Goal: Transaction & Acquisition: Book appointment/travel/reservation

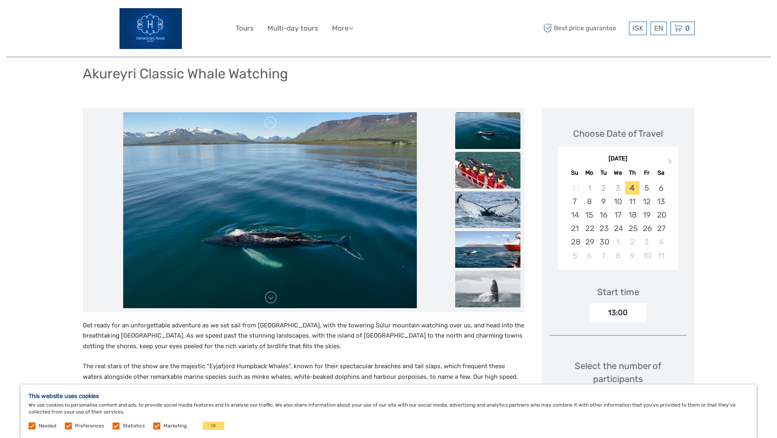
scroll to position [41, 0]
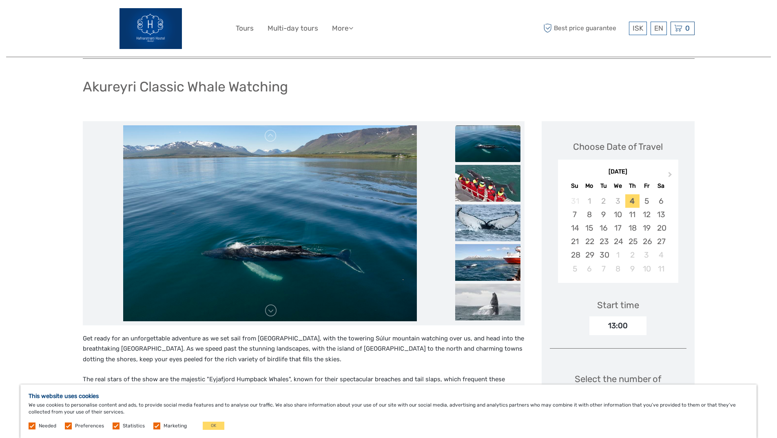
click at [483, 148] on img at bounding box center [487, 143] width 65 height 37
click at [481, 192] on img at bounding box center [487, 183] width 65 height 37
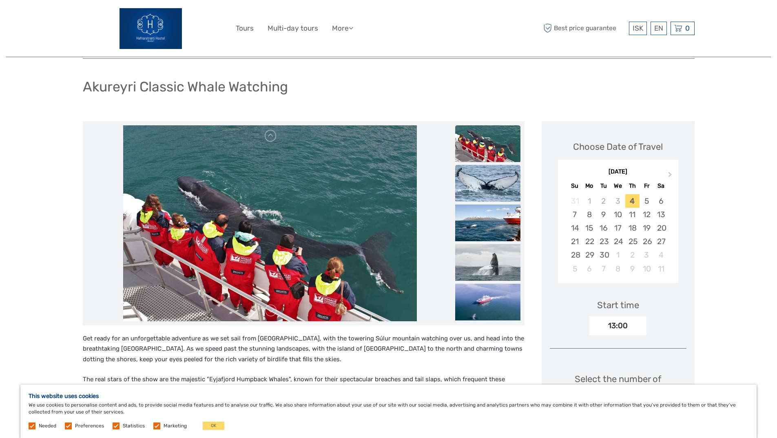
click at [475, 193] on img at bounding box center [487, 183] width 65 height 37
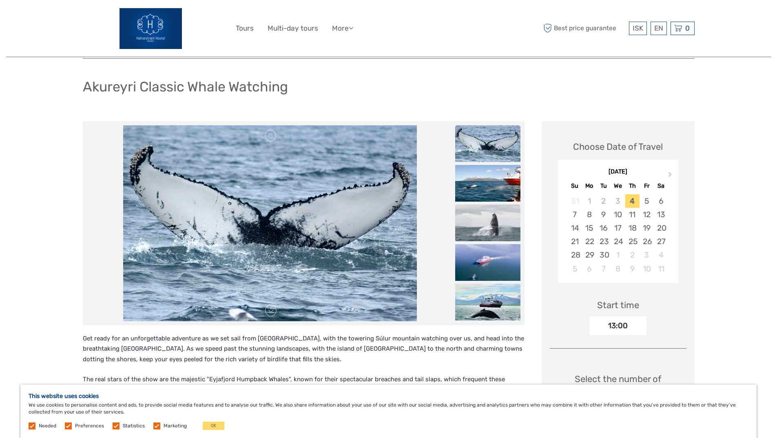
click at [479, 226] on img at bounding box center [487, 222] width 65 height 37
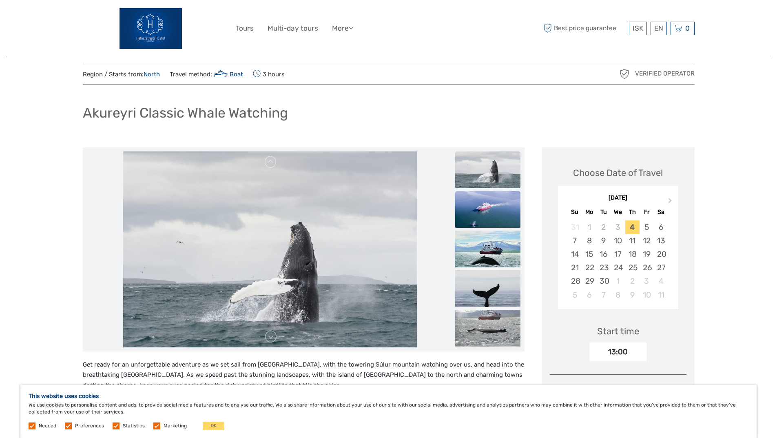
scroll to position [0, 0]
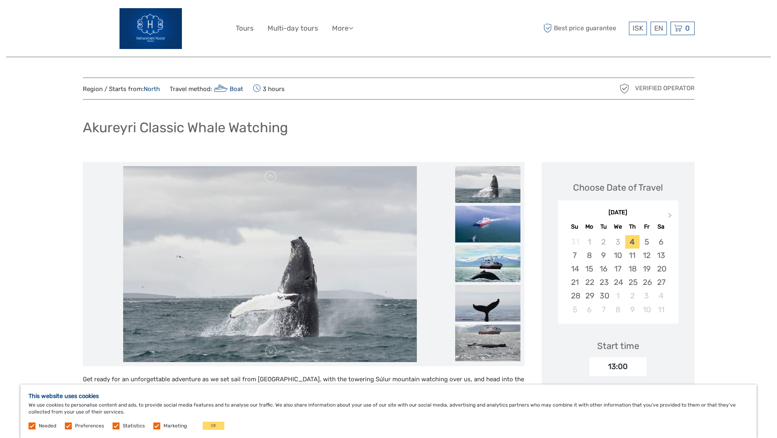
click at [474, 271] on img at bounding box center [487, 263] width 65 height 37
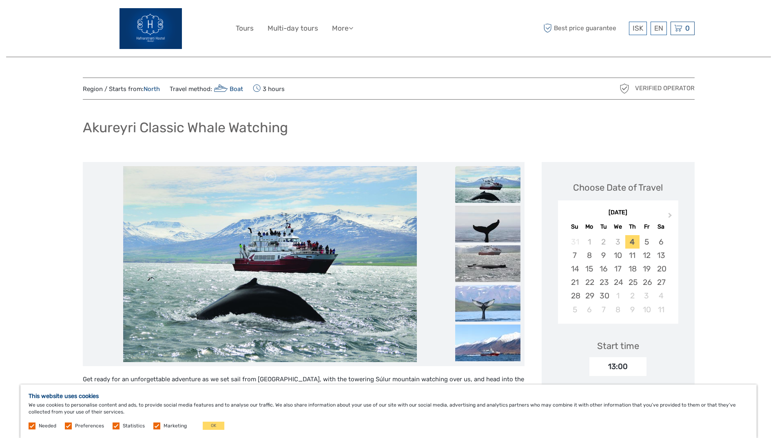
click at [482, 305] on img at bounding box center [487, 303] width 65 height 37
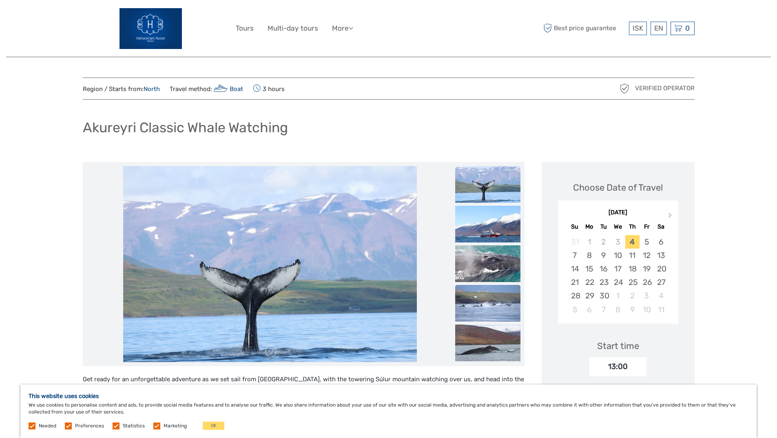
click at [489, 315] on img at bounding box center [487, 303] width 65 height 37
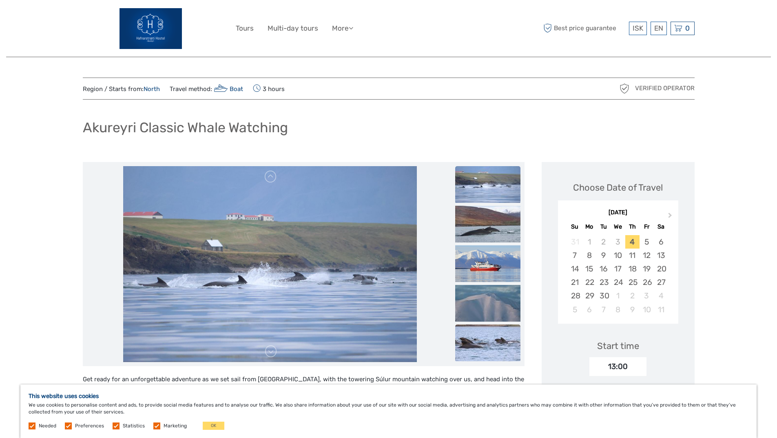
click at [487, 338] on img at bounding box center [487, 342] width 65 height 37
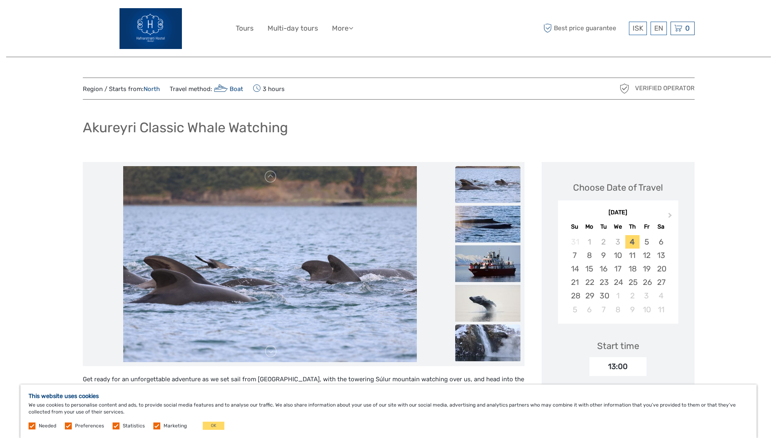
click at [489, 349] on img at bounding box center [487, 342] width 65 height 37
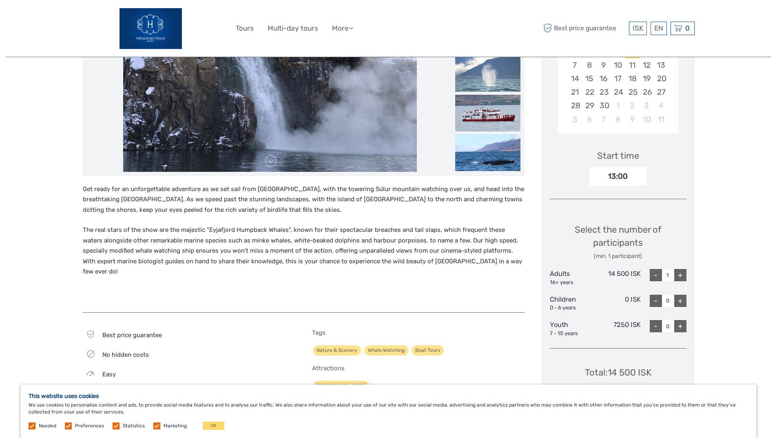
scroll to position [204, 0]
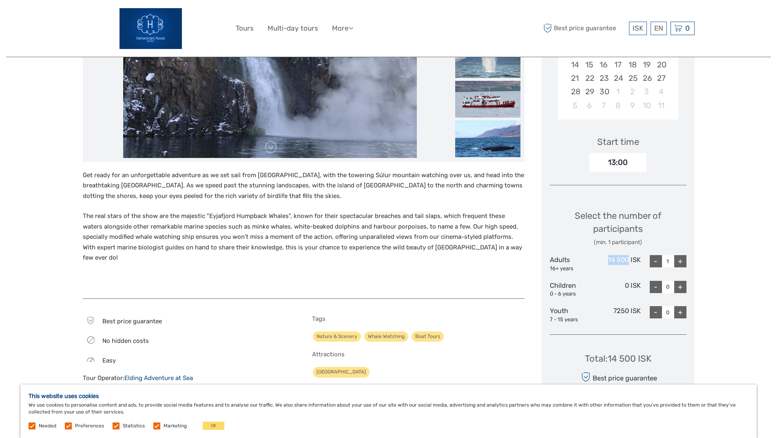
drag, startPoint x: 628, startPoint y: 260, endPoint x: 601, endPoint y: 261, distance: 27.3
click at [601, 261] on div "14 500 ISK" at bounding box center [618, 263] width 46 height 17
copy div "14 500"
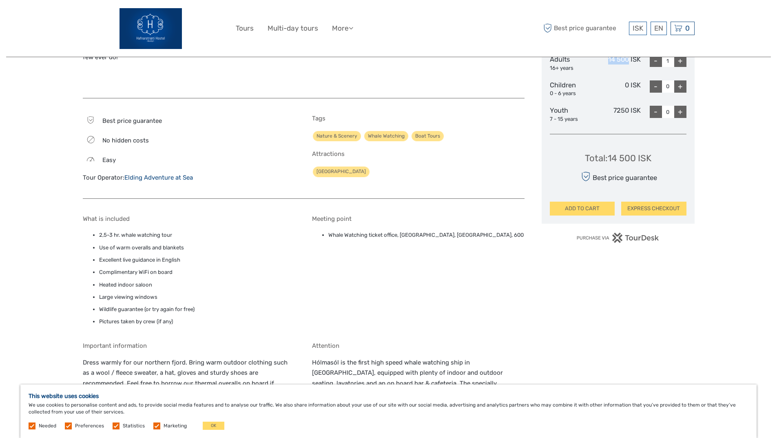
scroll to position [408, 0]
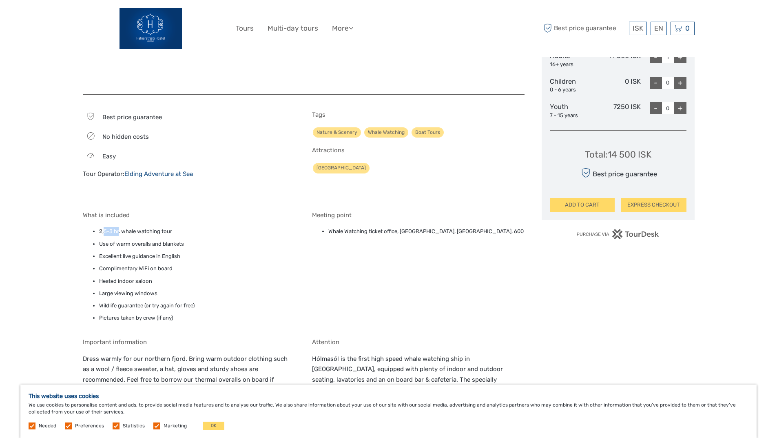
drag, startPoint x: 105, startPoint y: 217, endPoint x: 119, endPoint y: 217, distance: 13.9
click at [119, 227] on li "2,5-3 hr. whale watching tour" at bounding box center [197, 231] width 196 height 9
drag, startPoint x: 124, startPoint y: 238, endPoint x: 119, endPoint y: 256, distance: 19.0
click at [124, 238] on ul "2,5-3 hr. whale watching tour Use of warm overalls and blankets Excellent live …" at bounding box center [189, 275] width 213 height 96
click at [134, 301] on li "Wildlife guarantee (or try again for free)" at bounding box center [197, 305] width 196 height 9
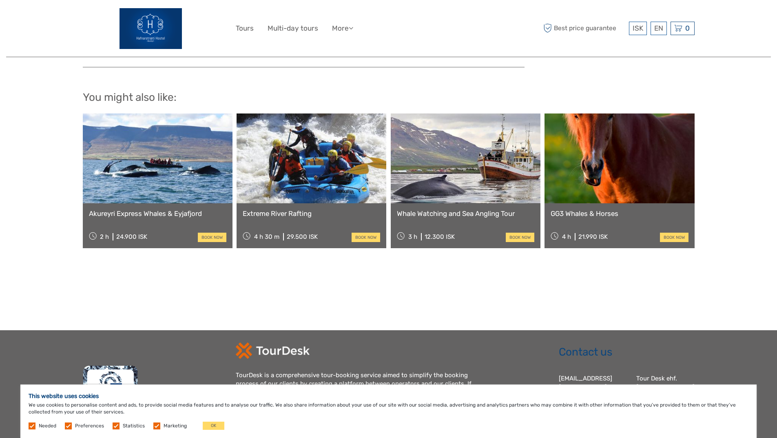
scroll to position [879, 0]
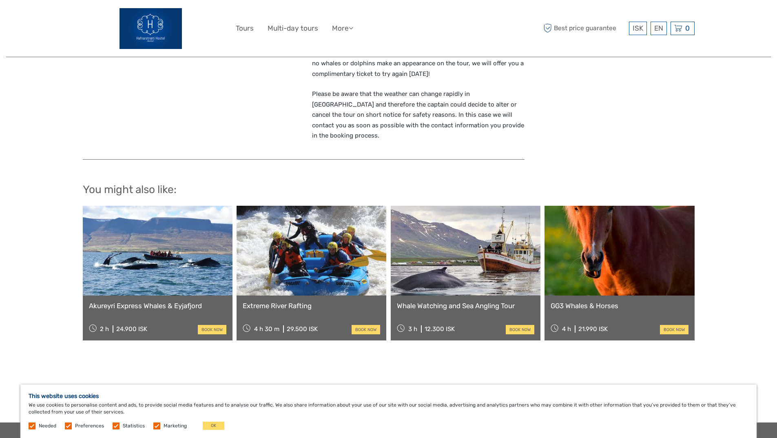
click at [497, 241] on link at bounding box center [466, 251] width 150 height 90
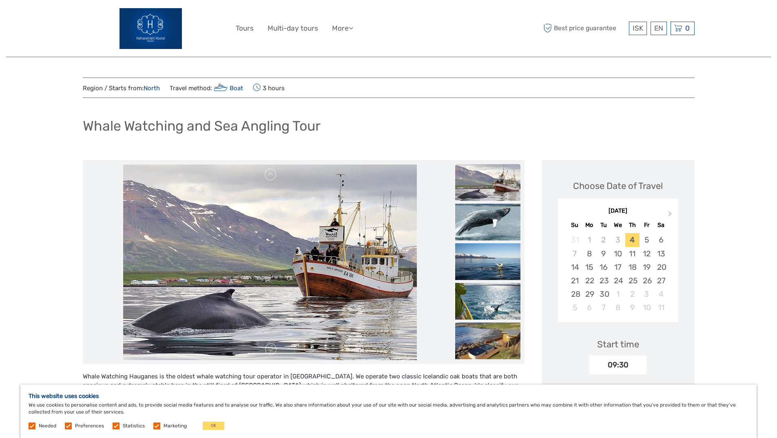
click at [496, 186] on img at bounding box center [487, 182] width 65 height 37
click at [487, 223] on img at bounding box center [487, 222] width 65 height 37
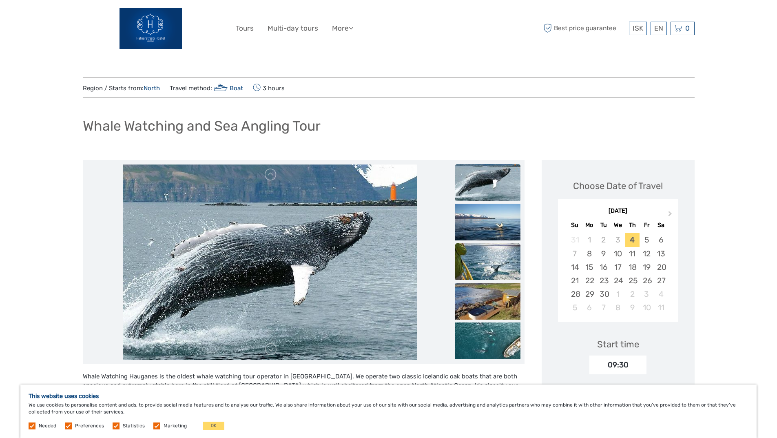
click at [482, 255] on img at bounding box center [487, 261] width 65 height 37
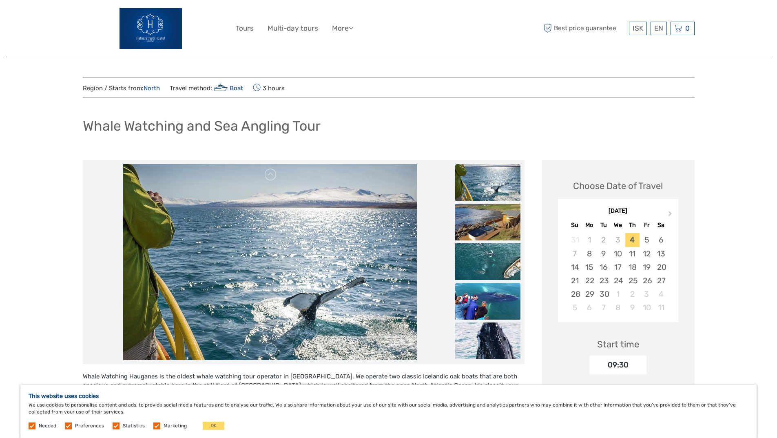
click at [482, 303] on img at bounding box center [487, 301] width 65 height 37
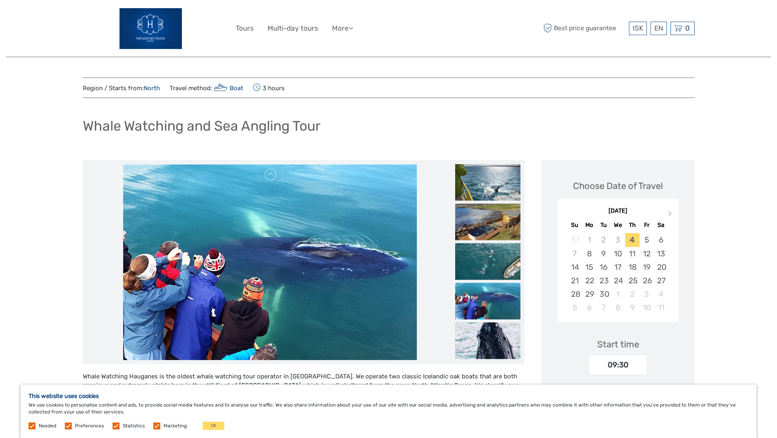
click at [501, 343] on img at bounding box center [487, 340] width 65 height 37
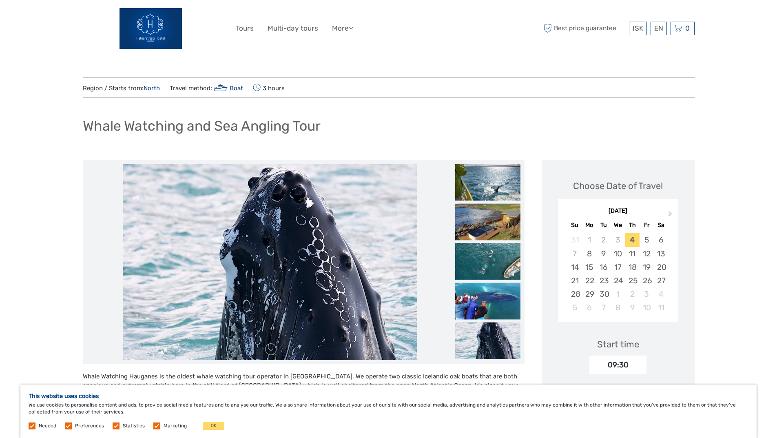
click at [357, 312] on img at bounding box center [270, 262] width 294 height 196
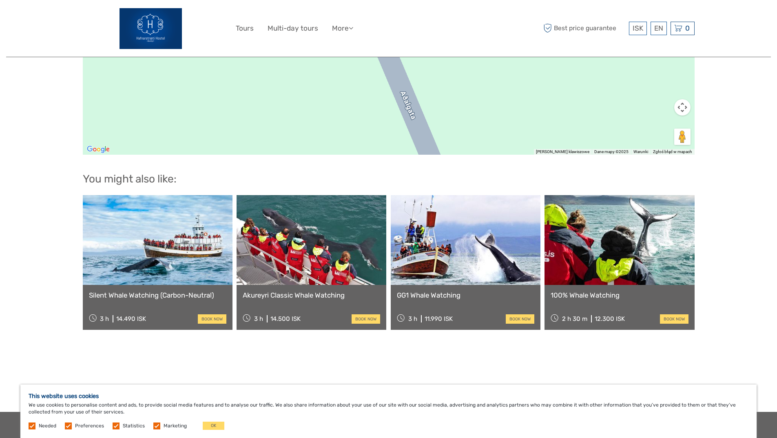
scroll to position [897, 0]
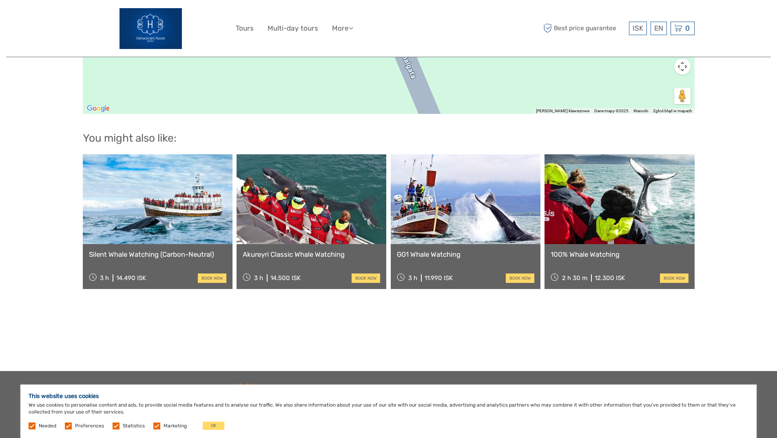
drag, startPoint x: 604, startPoint y: 242, endPoint x: 341, endPoint y: 236, distance: 263.6
click at [360, 239] on div "Silent Whale Watching (Carbon-Neutral) 3 h 14.490 ISK book now Akureyri Classic…" at bounding box center [389, 221] width 612 height 135
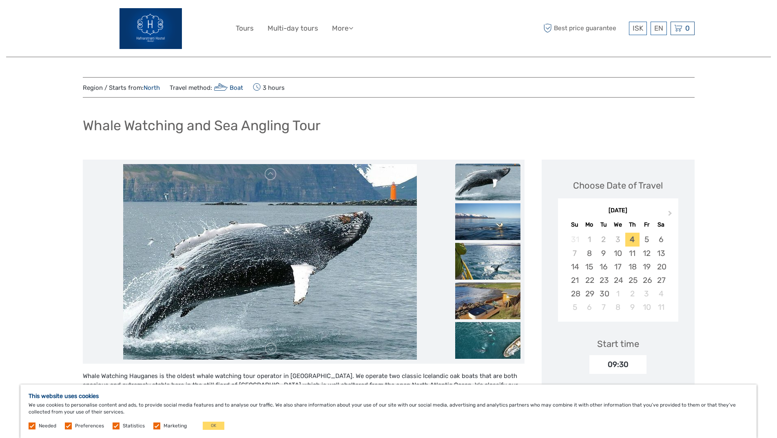
scroll to position [0, 0]
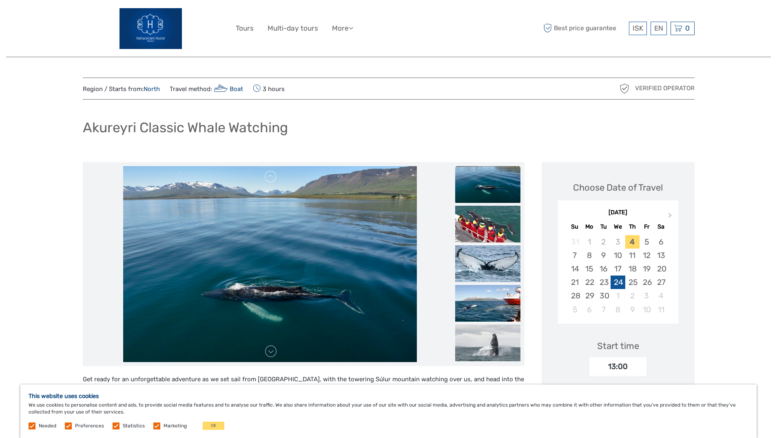
click at [621, 288] on div "24" at bounding box center [618, 281] width 14 height 13
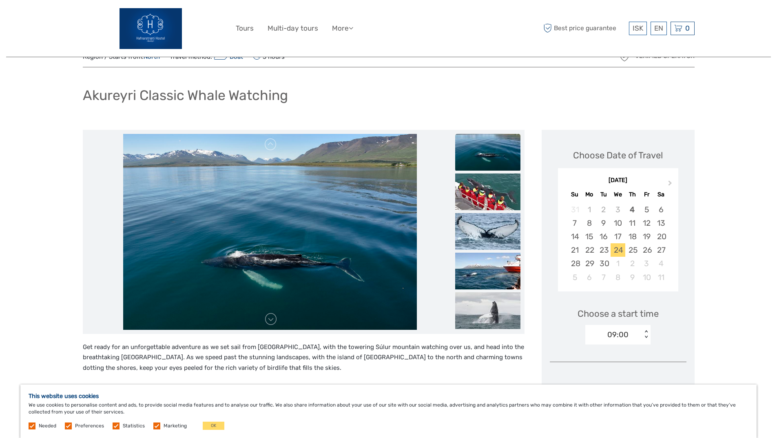
scroll to position [82, 0]
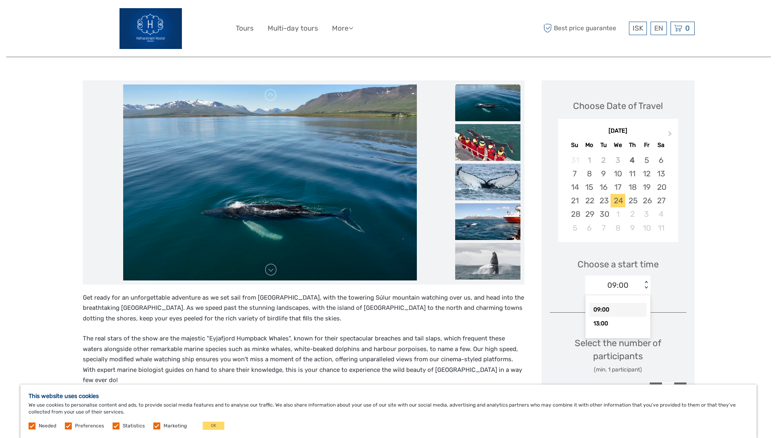
click at [647, 280] on div "09:00 < >" at bounding box center [617, 285] width 65 height 20
click at [693, 283] on div "Choose Date of Travel Next Month [DATE] Su Mo Tu We Th Fr Sa 31 1 2 3 4 5 6 7 8…" at bounding box center [618, 315] width 153 height 471
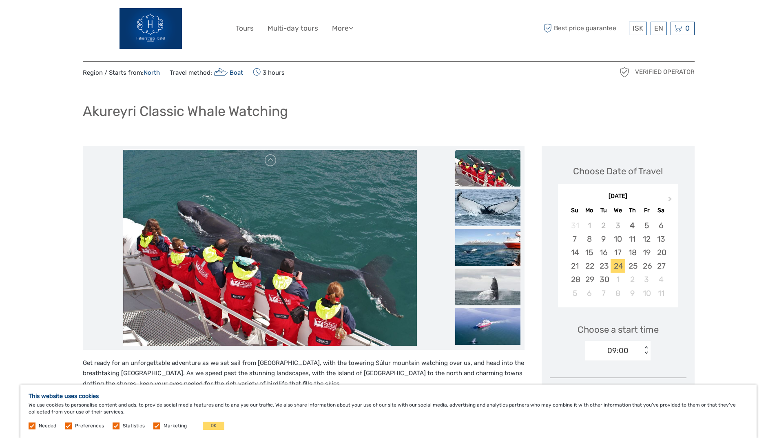
scroll to position [0, 0]
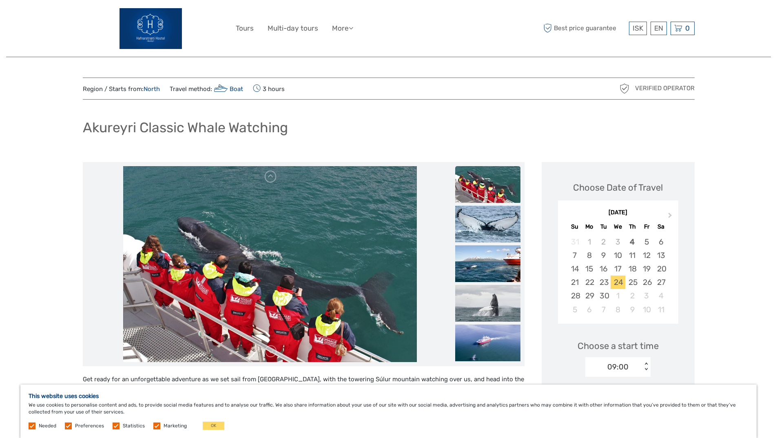
click at [271, 302] on img at bounding box center [270, 264] width 294 height 196
click at [268, 180] on link at bounding box center [270, 176] width 13 height 13
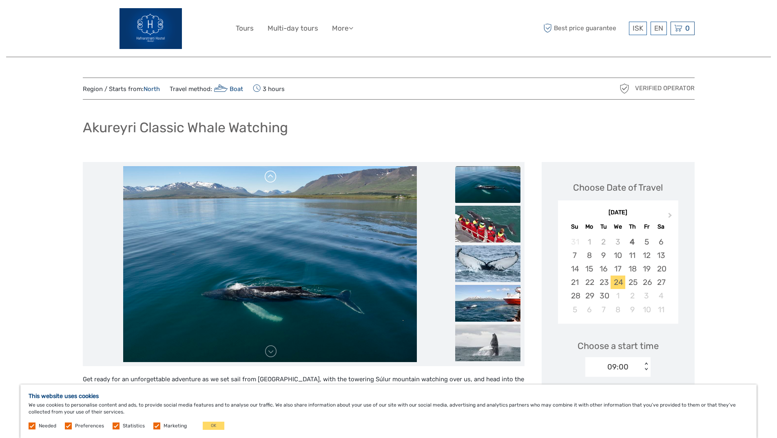
click at [268, 179] on link at bounding box center [270, 176] width 13 height 13
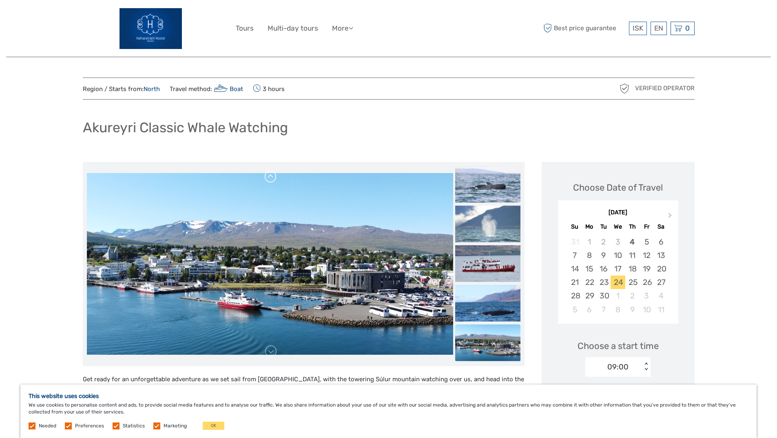
click at [268, 179] on link at bounding box center [270, 176] width 13 height 13
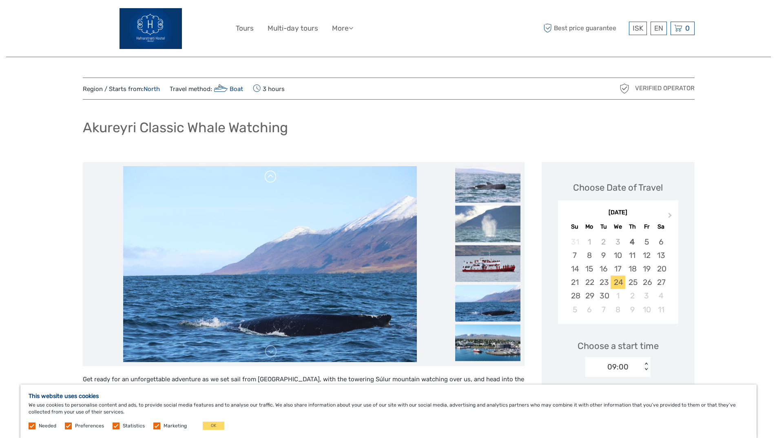
click at [268, 179] on link at bounding box center [270, 176] width 13 height 13
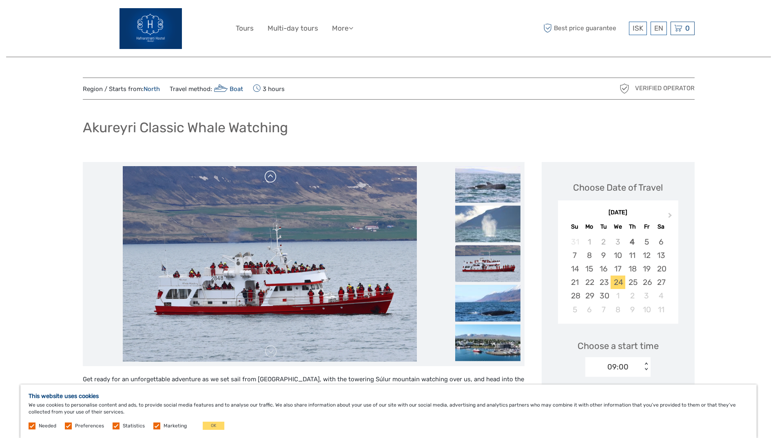
click at [268, 179] on link at bounding box center [270, 176] width 13 height 13
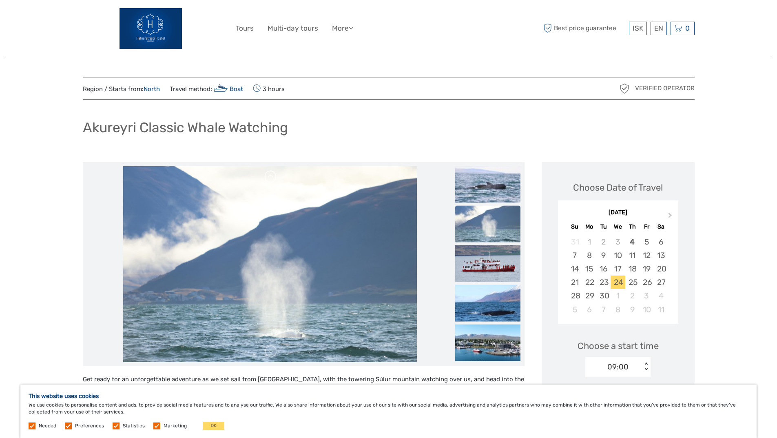
click at [268, 179] on link at bounding box center [270, 176] width 13 height 13
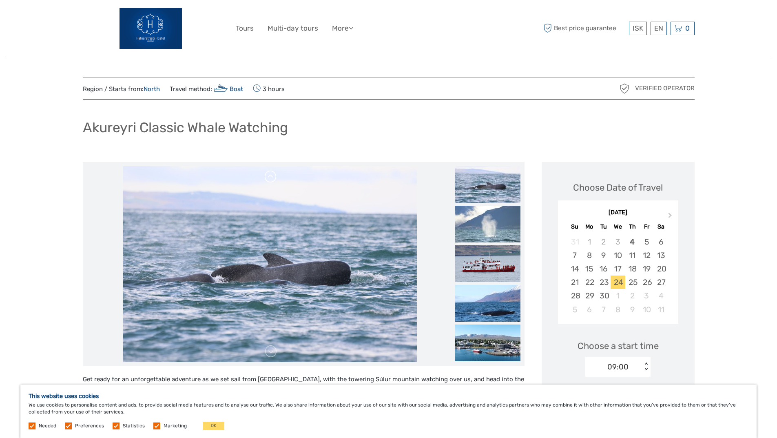
click at [268, 179] on link at bounding box center [270, 176] width 13 height 13
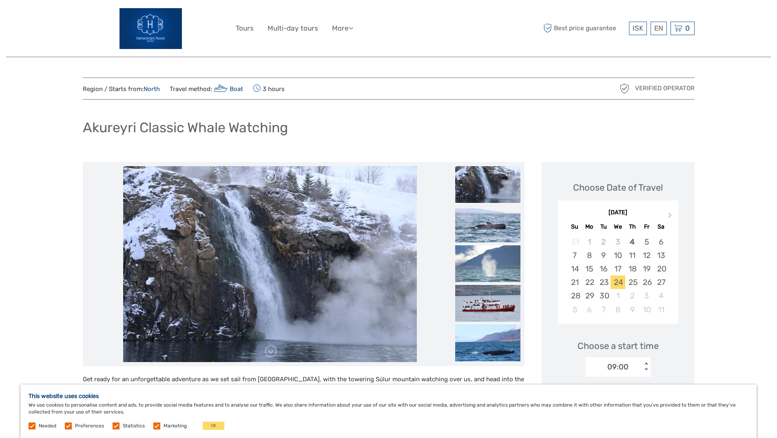
click at [268, 179] on link at bounding box center [270, 176] width 13 height 13
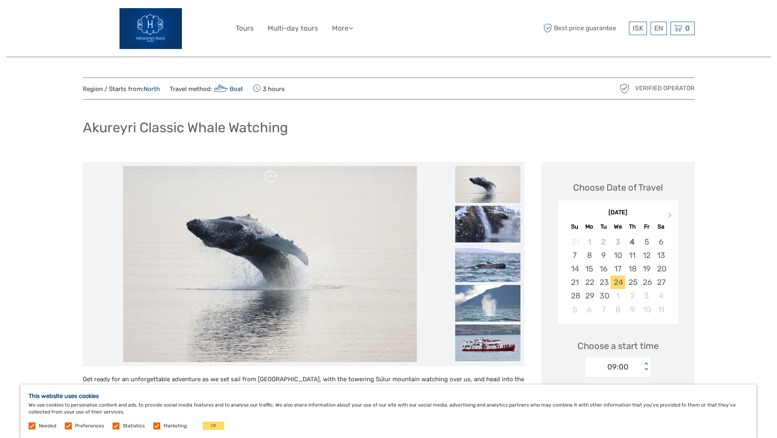
click at [268, 179] on link at bounding box center [270, 176] width 13 height 13
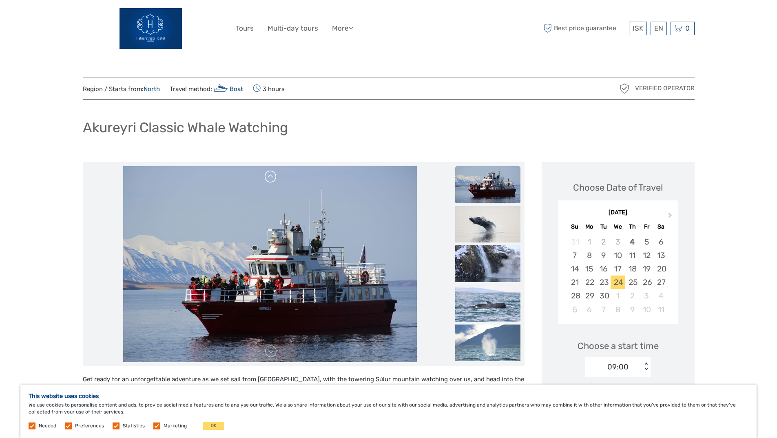
click at [268, 179] on link at bounding box center [270, 176] width 13 height 13
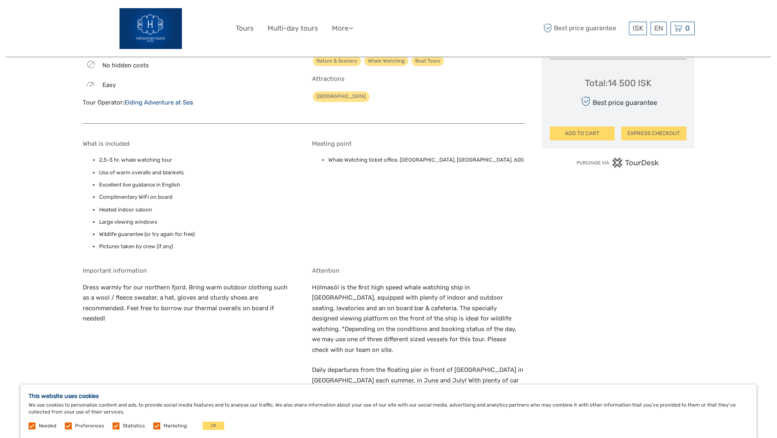
scroll to position [489, 0]
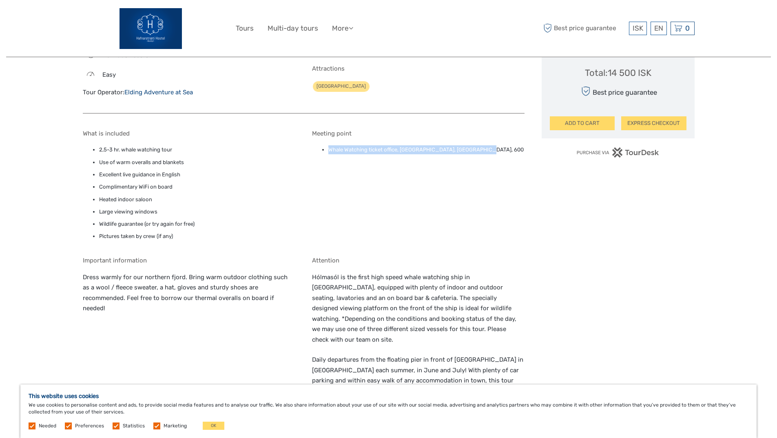
drag, startPoint x: 481, startPoint y: 138, endPoint x: 324, endPoint y: 138, distance: 157.0
click at [324, 145] on ul "Whale Watching ticket office, [GEOGRAPHIC_DATA], [GEOGRAPHIC_DATA], 600" at bounding box center [418, 149] width 213 height 9
click at [460, 145] on li "Whale Watching ticket office, [GEOGRAPHIC_DATA], [GEOGRAPHIC_DATA], 600" at bounding box center [426, 149] width 196 height 9
drag, startPoint x: 492, startPoint y: 139, endPoint x: 400, endPoint y: 139, distance: 91.8
click at [400, 145] on li "Whale Watching ticket office, [GEOGRAPHIC_DATA], [GEOGRAPHIC_DATA], 600" at bounding box center [426, 149] width 196 height 9
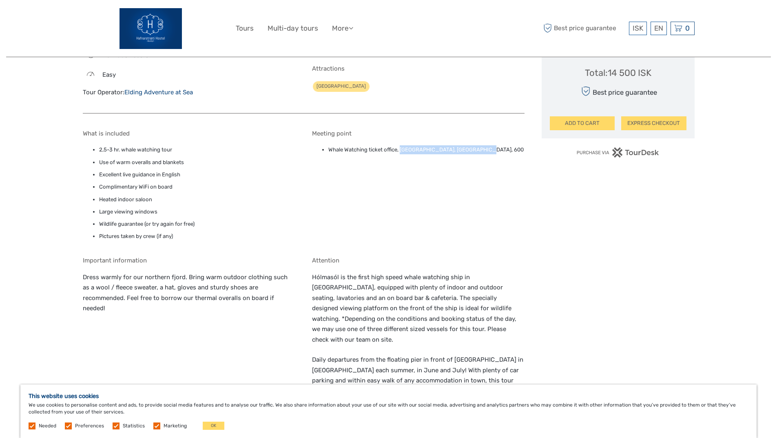
copy li "Oddeyrarbót pier, [GEOGRAPHIC_DATA], 600"
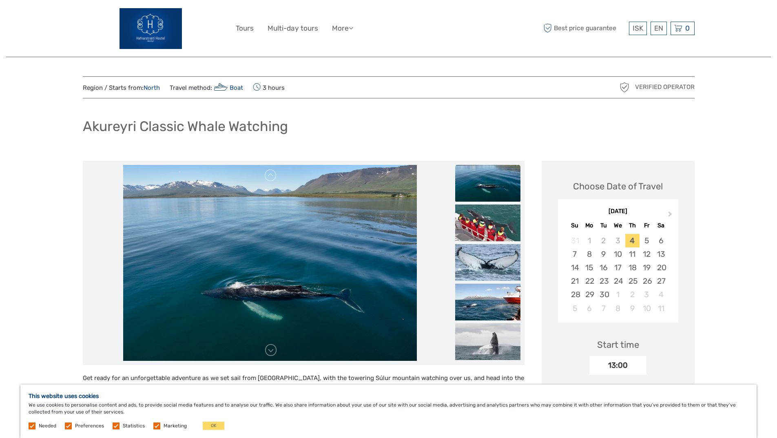
scroll to position [0, 0]
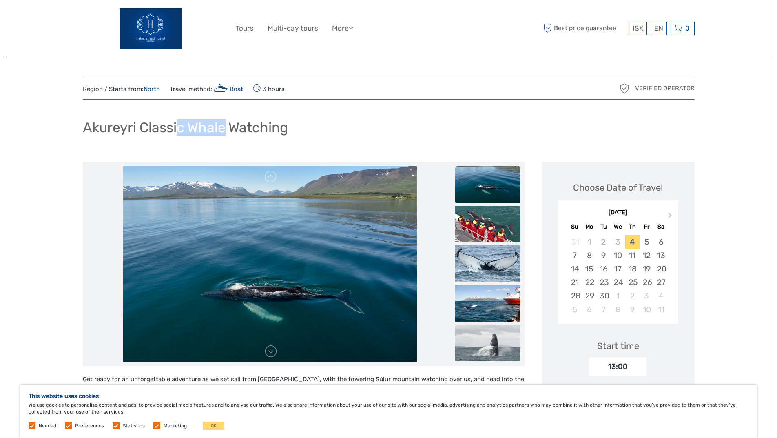
drag, startPoint x: 185, startPoint y: 123, endPoint x: 251, endPoint y: 135, distance: 66.7
click at [230, 128] on h1 "Akureyri Classic Whale Watching" at bounding box center [185, 127] width 205 height 17
click at [281, 138] on div "Akureyri Classic Whale Watching" at bounding box center [389, 131] width 612 height 30
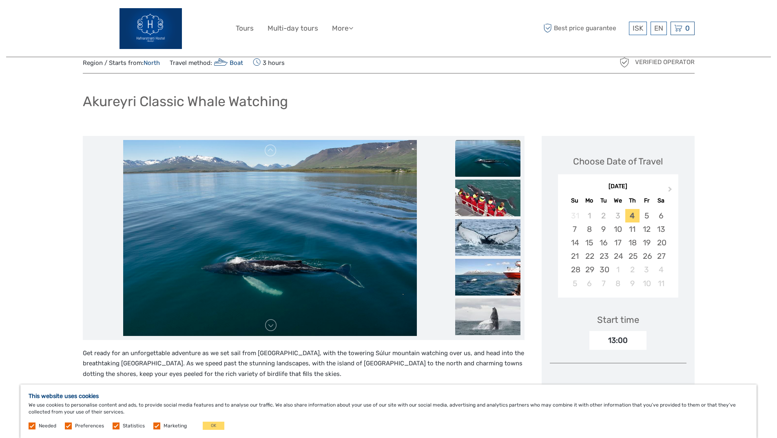
scroll to position [41, 0]
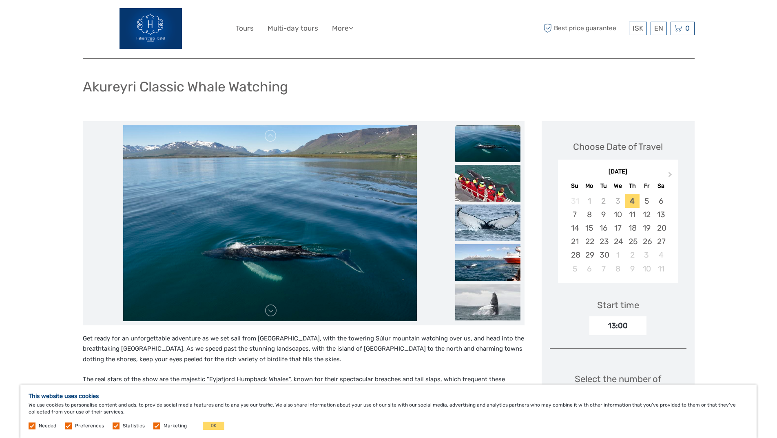
click at [341, 190] on img at bounding box center [270, 223] width 294 height 196
click at [268, 314] on link at bounding box center [270, 310] width 13 height 13
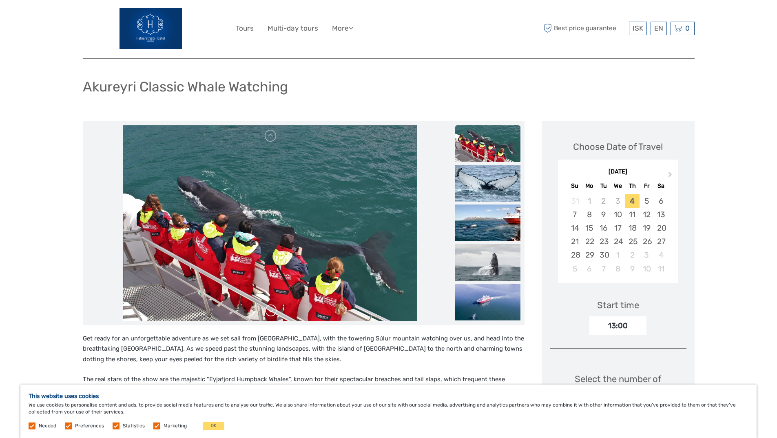
click at [269, 311] on link at bounding box center [270, 310] width 13 height 13
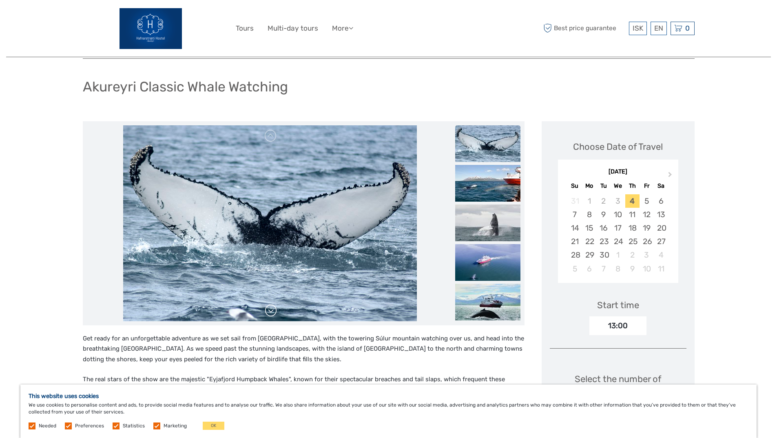
click at [269, 310] on link at bounding box center [270, 310] width 13 height 13
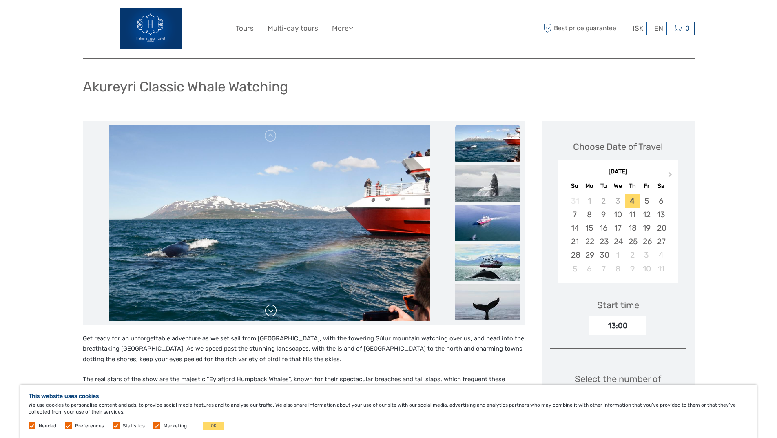
click at [269, 310] on link at bounding box center [270, 310] width 13 height 13
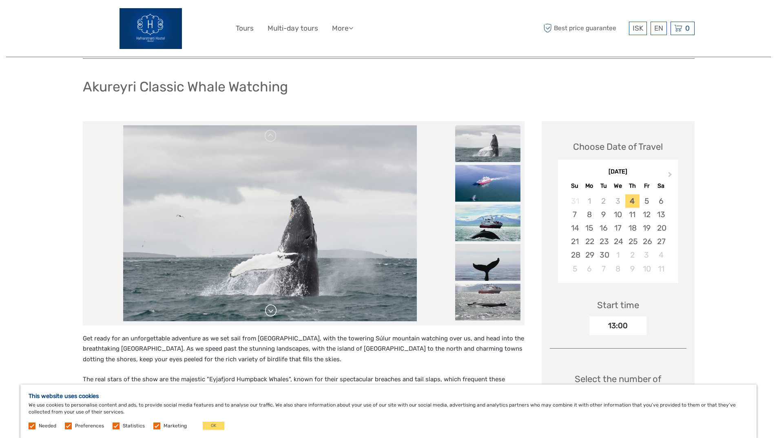
click at [270, 310] on link at bounding box center [270, 310] width 13 height 13
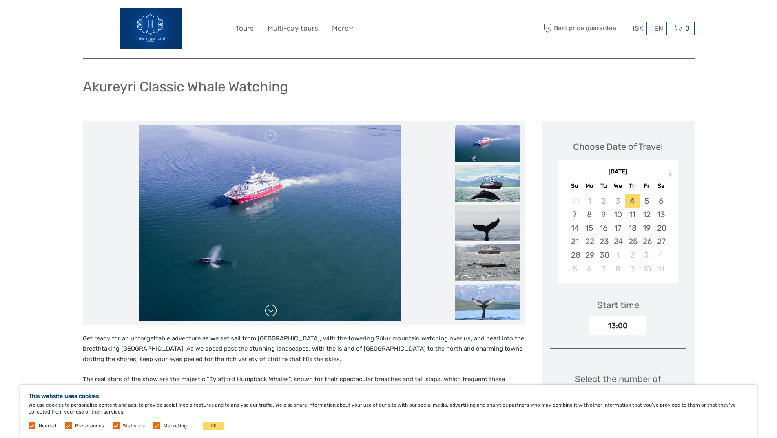
click at [270, 310] on link at bounding box center [270, 310] width 13 height 13
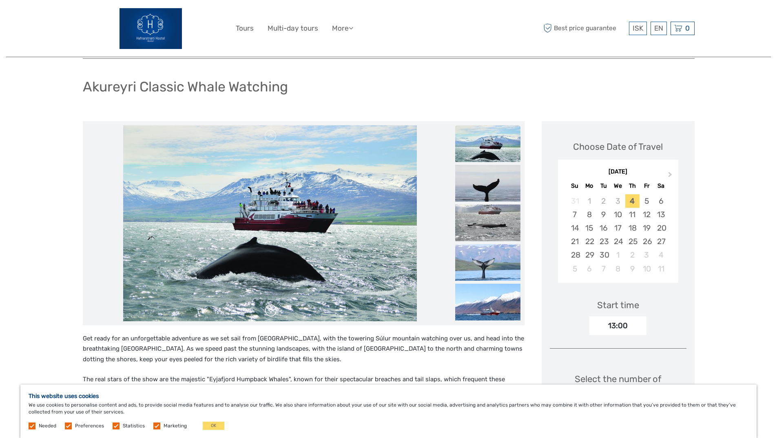
click at [270, 310] on link at bounding box center [270, 310] width 13 height 13
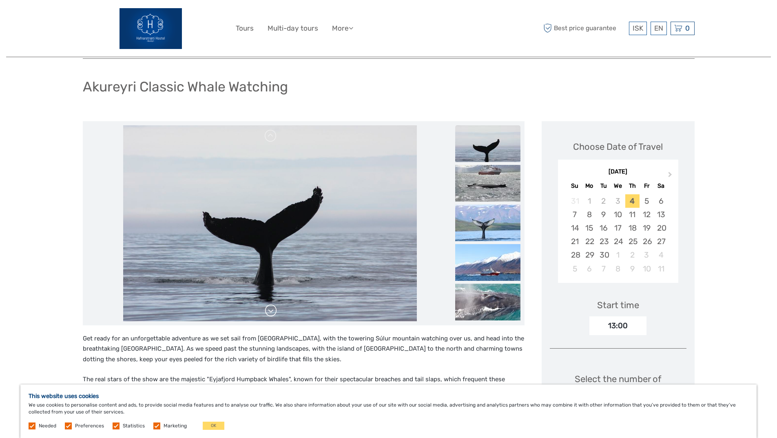
click at [270, 310] on link at bounding box center [270, 310] width 13 height 13
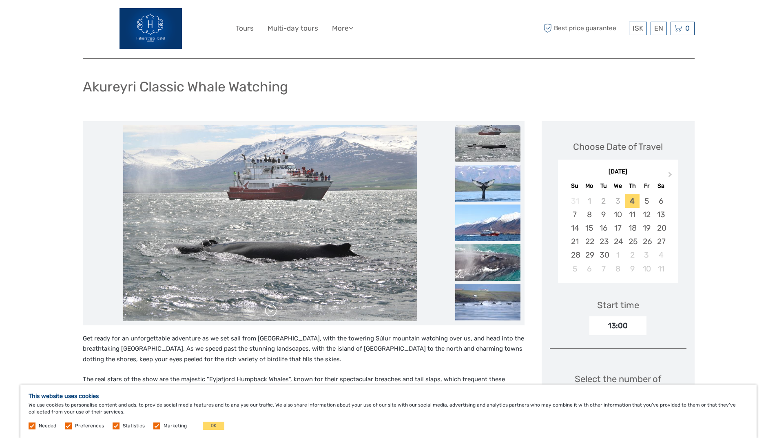
click at [270, 310] on link at bounding box center [270, 310] width 13 height 13
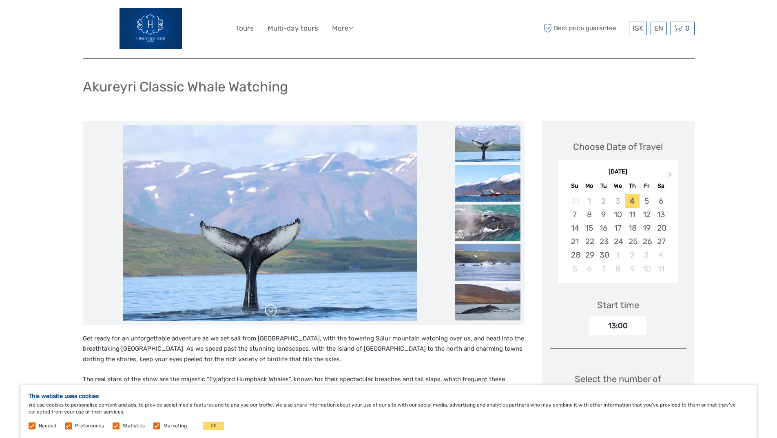
click at [270, 310] on link at bounding box center [270, 310] width 13 height 13
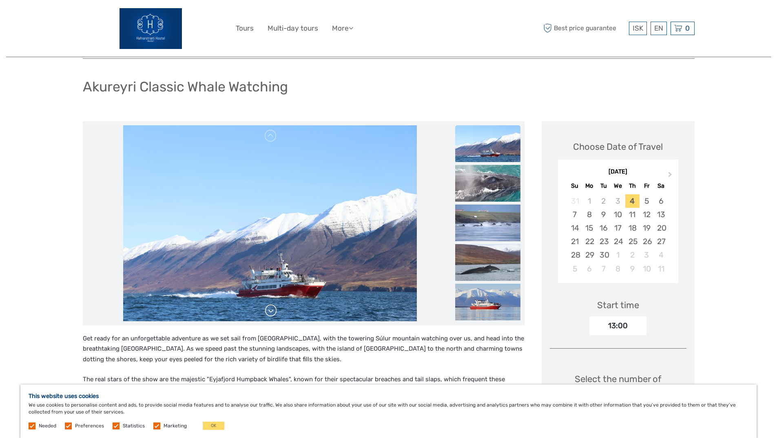
click at [270, 310] on link at bounding box center [270, 310] width 13 height 13
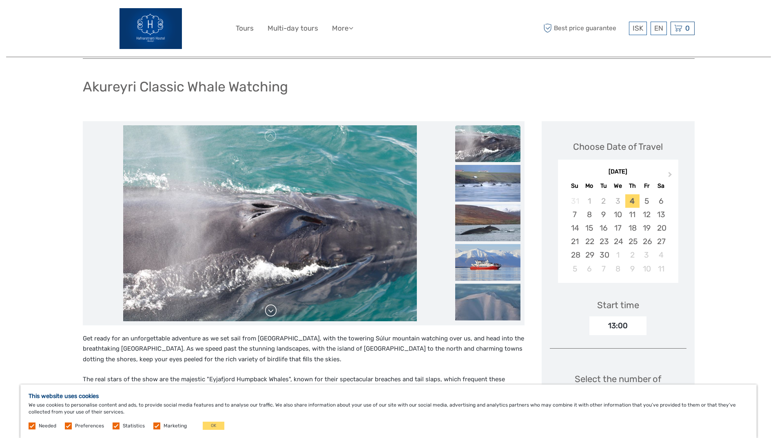
click at [270, 310] on link at bounding box center [270, 310] width 13 height 13
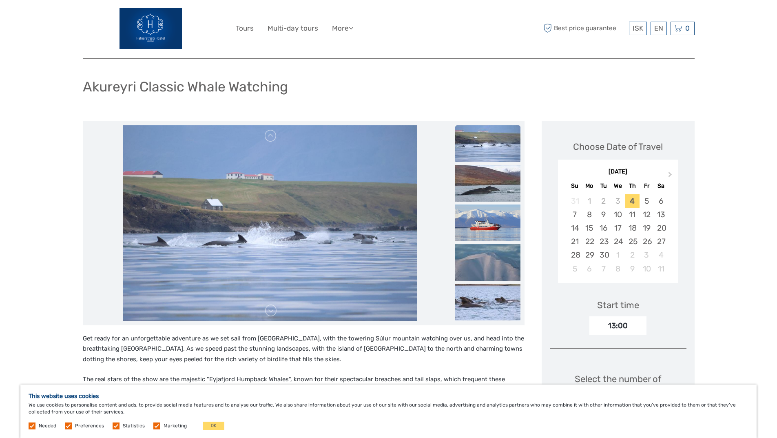
drag, startPoint x: 183, startPoint y: 87, endPoint x: 192, endPoint y: 89, distance: 9.7
click at [183, 87] on h1 "Akureyri Classic Whale Watching" at bounding box center [185, 86] width 205 height 17
